Goal: Complete application form

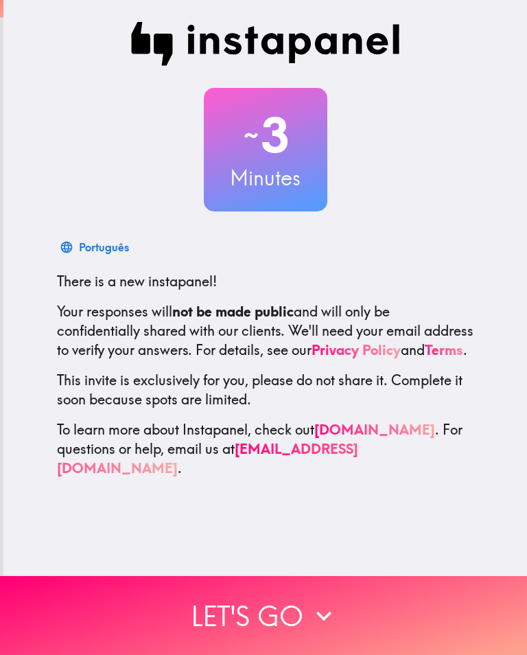
click at [78, 610] on button "Let's go" at bounding box center [263, 615] width 527 height 79
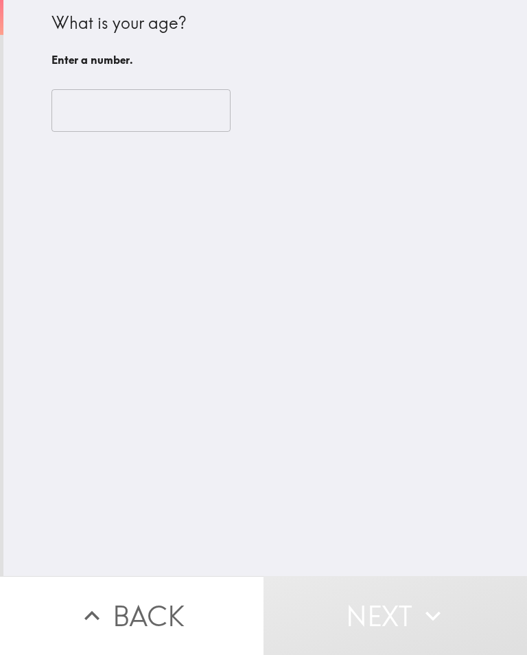
click at [95, 82] on div "​" at bounding box center [265, 110] width 428 height 75
click at [77, 110] on input "number" at bounding box center [140, 110] width 179 height 43
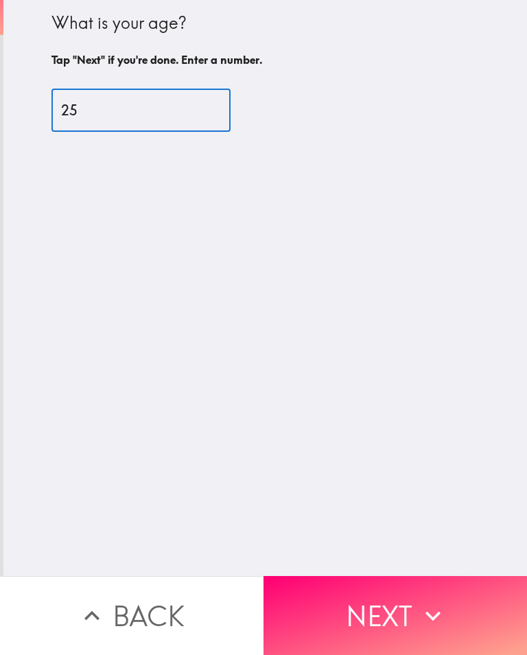
type input "25"
click at [399, 191] on div "What is your age? Tap "Next" if you're done. Enter a number. 25 ​" at bounding box center [265, 288] width 524 height 576
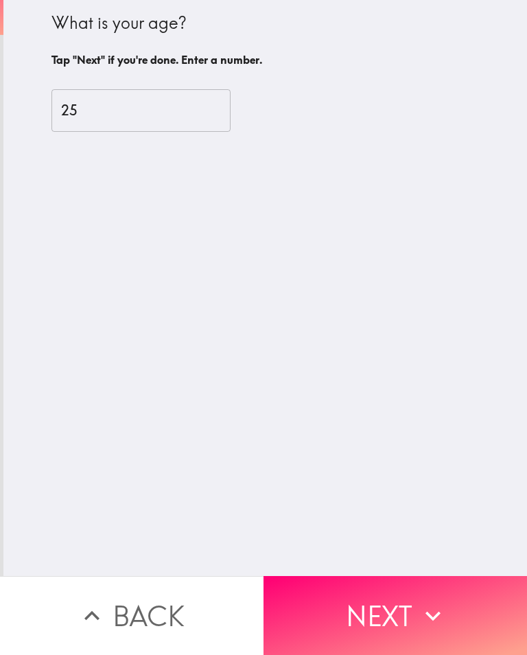
click at [421, 595] on button "Next" at bounding box center [396, 615] width 264 height 79
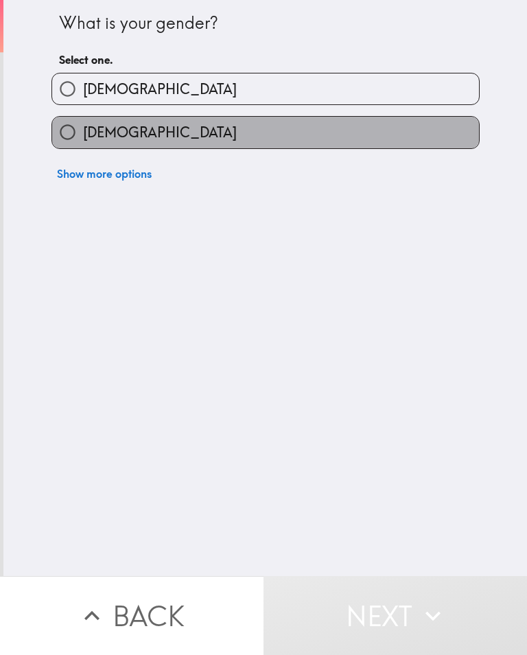
click at [404, 123] on label "[DEMOGRAPHIC_DATA]" at bounding box center [265, 132] width 427 height 31
click at [83, 123] on input "[DEMOGRAPHIC_DATA]" at bounding box center [67, 132] width 31 height 31
radio input "true"
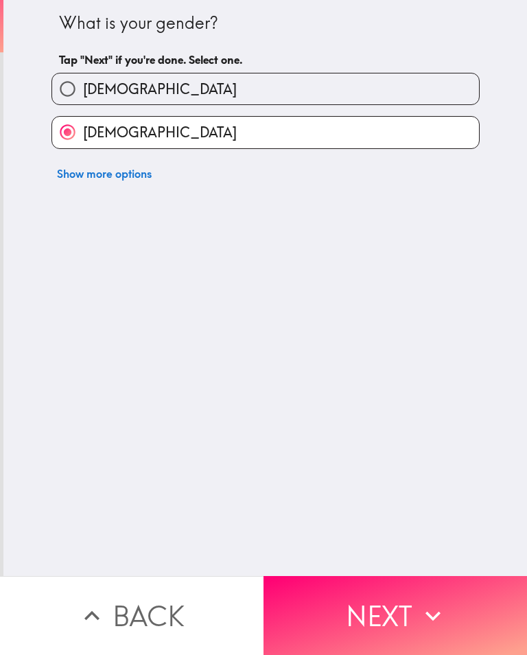
click at [432, 600] on icon "button" at bounding box center [433, 615] width 30 height 30
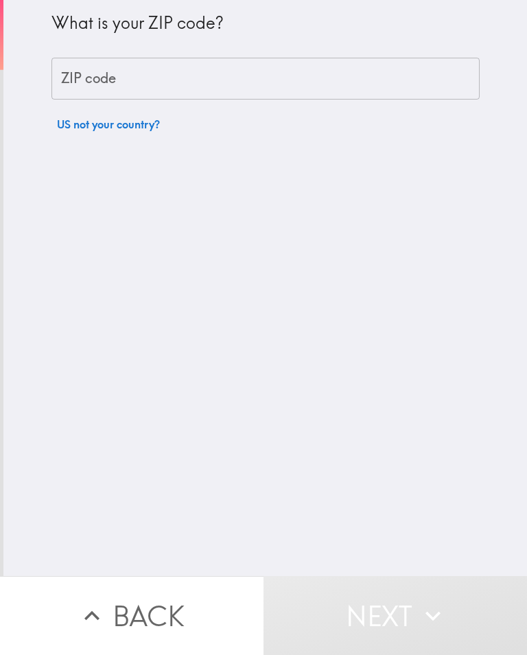
click at [430, 64] on input "ZIP code" at bounding box center [265, 79] width 428 height 43
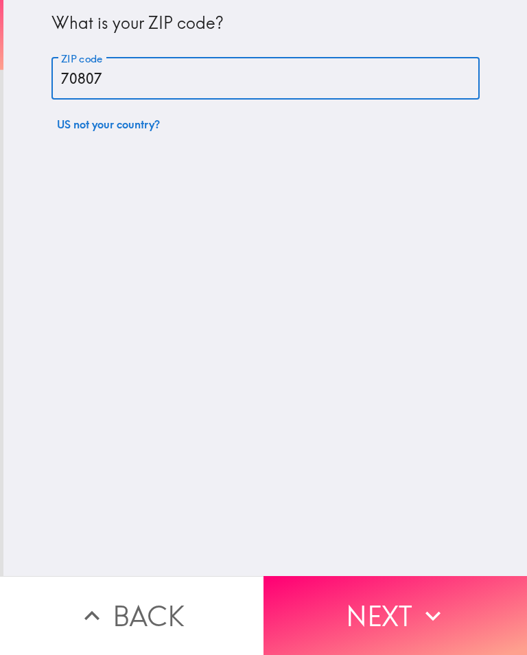
type input "70807"
click at [419, 271] on div "What is your ZIP code? ZIP code 70807 ZIP code US not your country?" at bounding box center [265, 288] width 524 height 576
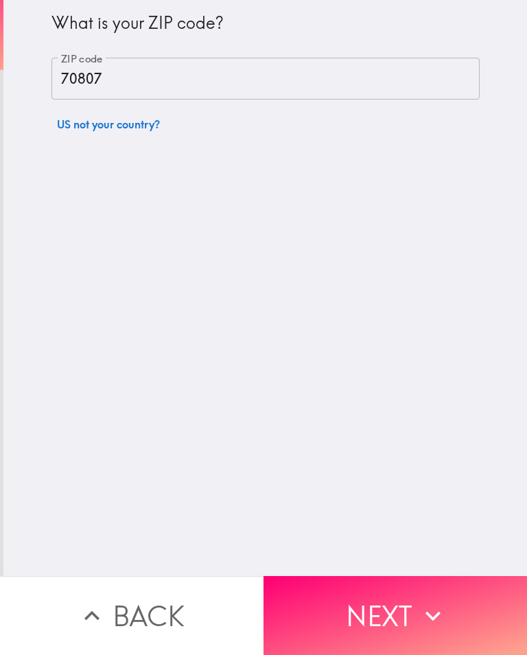
click at [452, 609] on button "Next" at bounding box center [396, 615] width 264 height 79
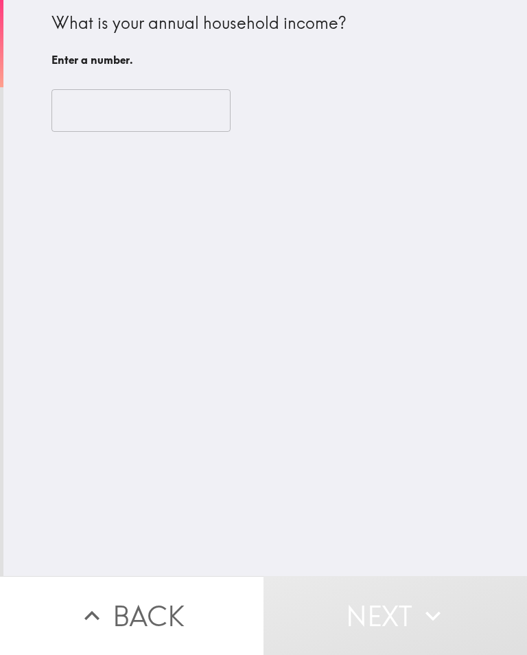
click at [87, 111] on input "number" at bounding box center [140, 110] width 179 height 43
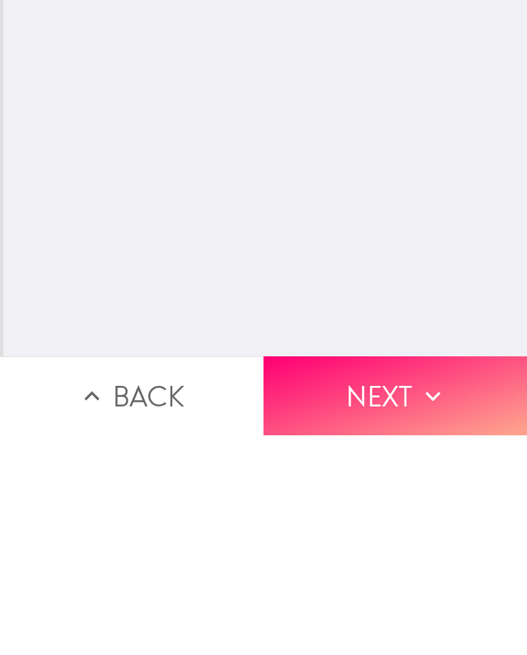
type input "36000"
click at [432, 600] on icon "button" at bounding box center [433, 615] width 30 height 30
